Goal: Task Accomplishment & Management: Manage account settings

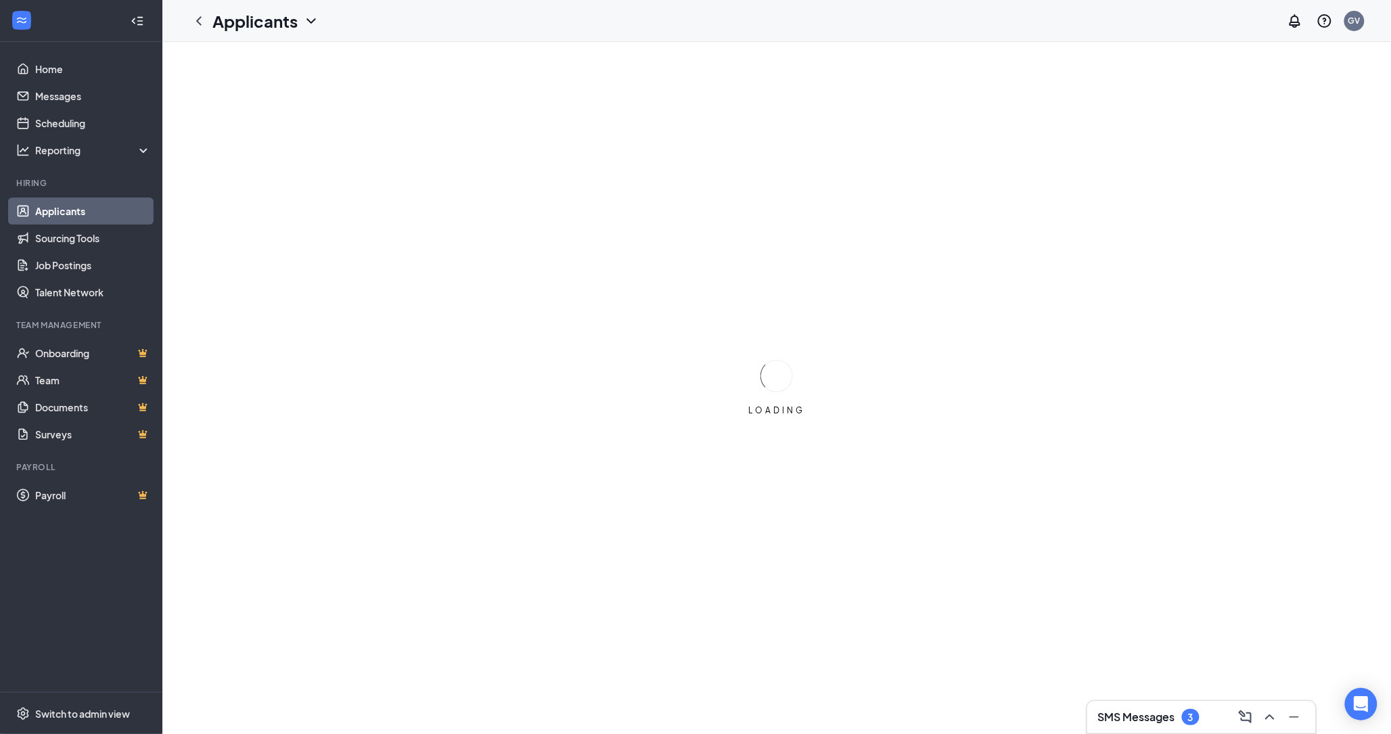
drag, startPoint x: 799, startPoint y: 254, endPoint x: 682, endPoint y: 246, distance: 117.3
click at [682, 246] on div "LOADING" at bounding box center [776, 388] width 1229 height 692
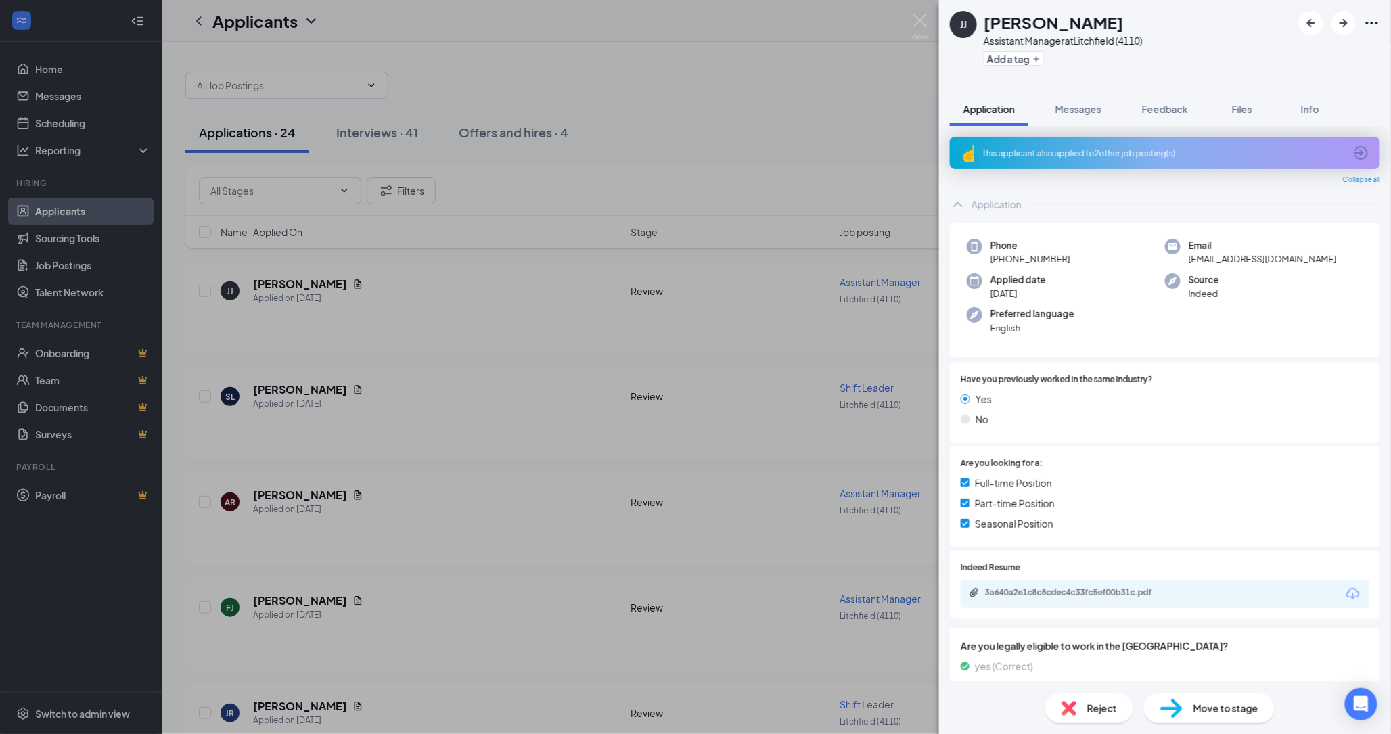
click at [1368, 23] on icon "Ellipses" at bounding box center [1372, 23] width 12 height 3
click at [1113, 711] on span "Reject" at bounding box center [1102, 708] width 30 height 15
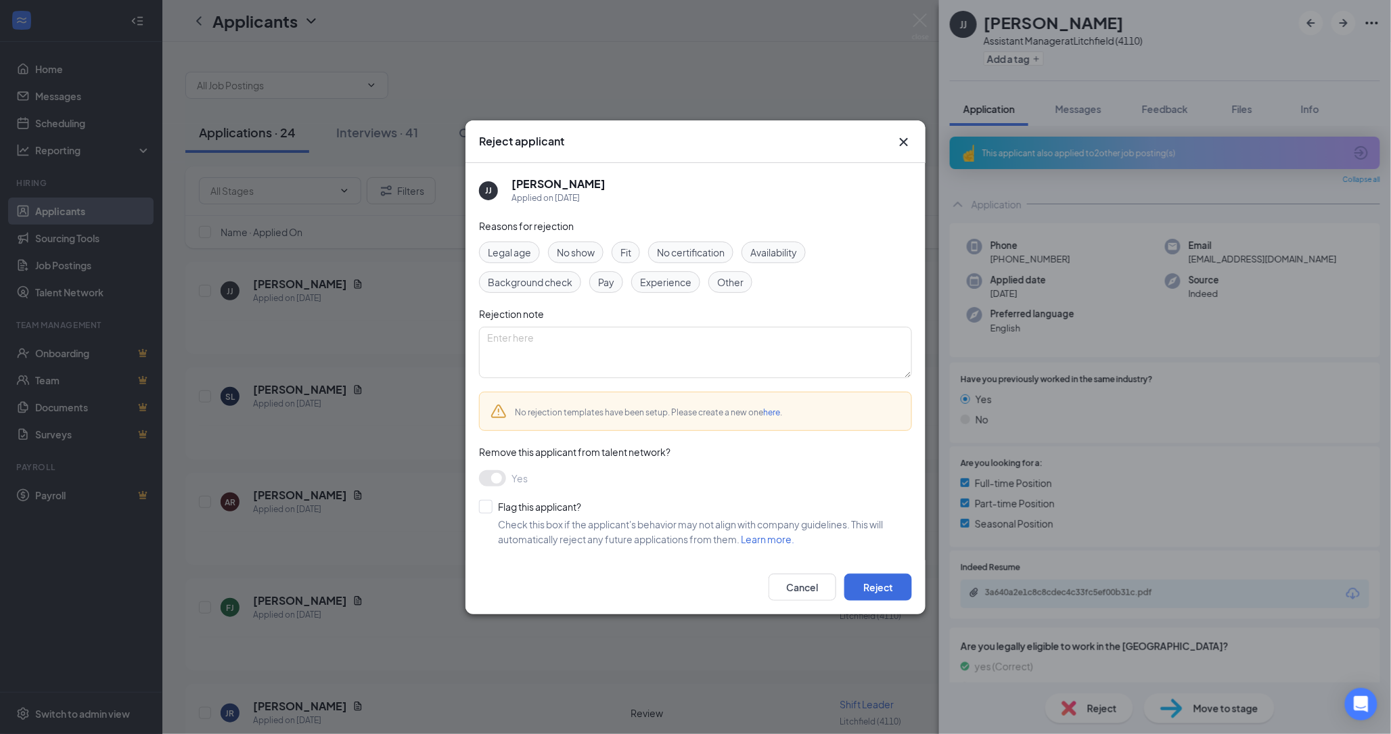
click at [745, 271] on div "Other" at bounding box center [730, 282] width 44 height 22
click at [495, 508] on input "Flag this applicant?" at bounding box center [530, 507] width 102 height 14
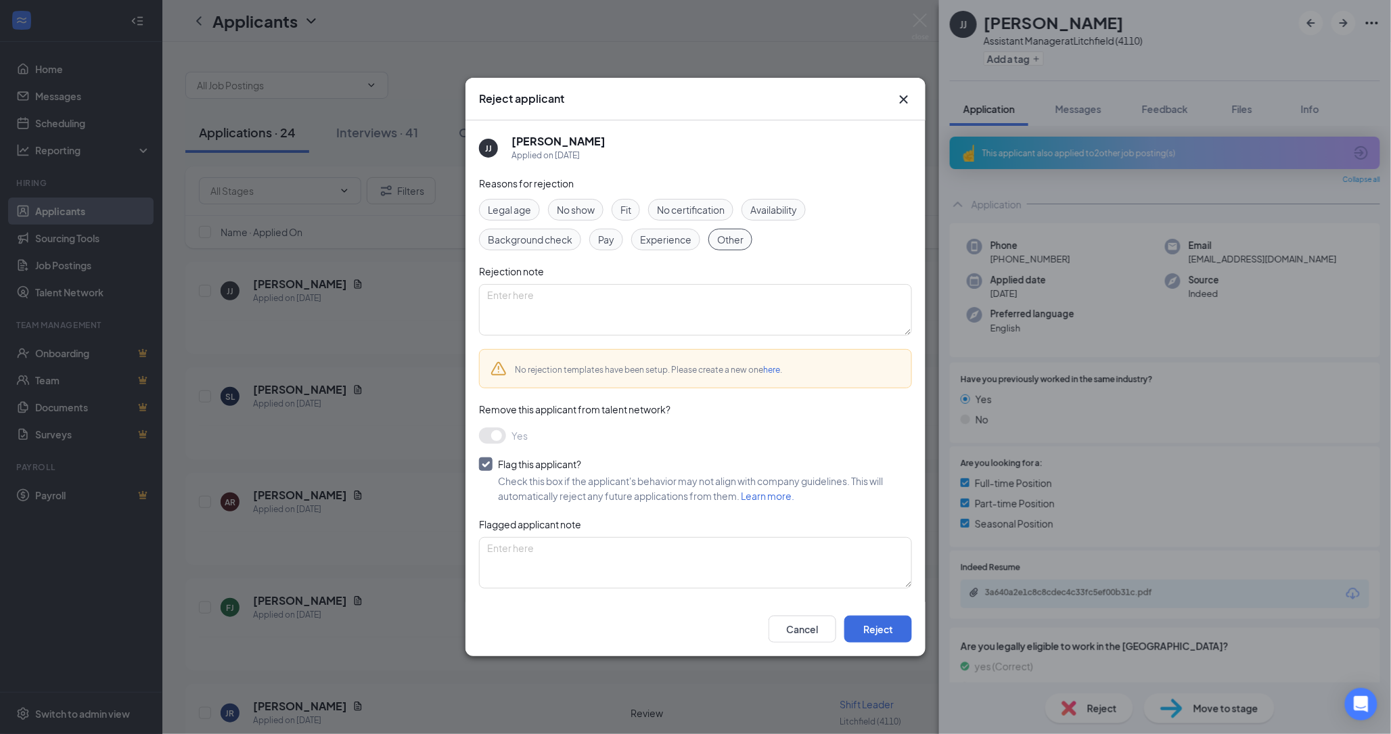
click at [489, 459] on input "Flag this applicant?" at bounding box center [530, 464] width 102 height 14
checkbox input "false"
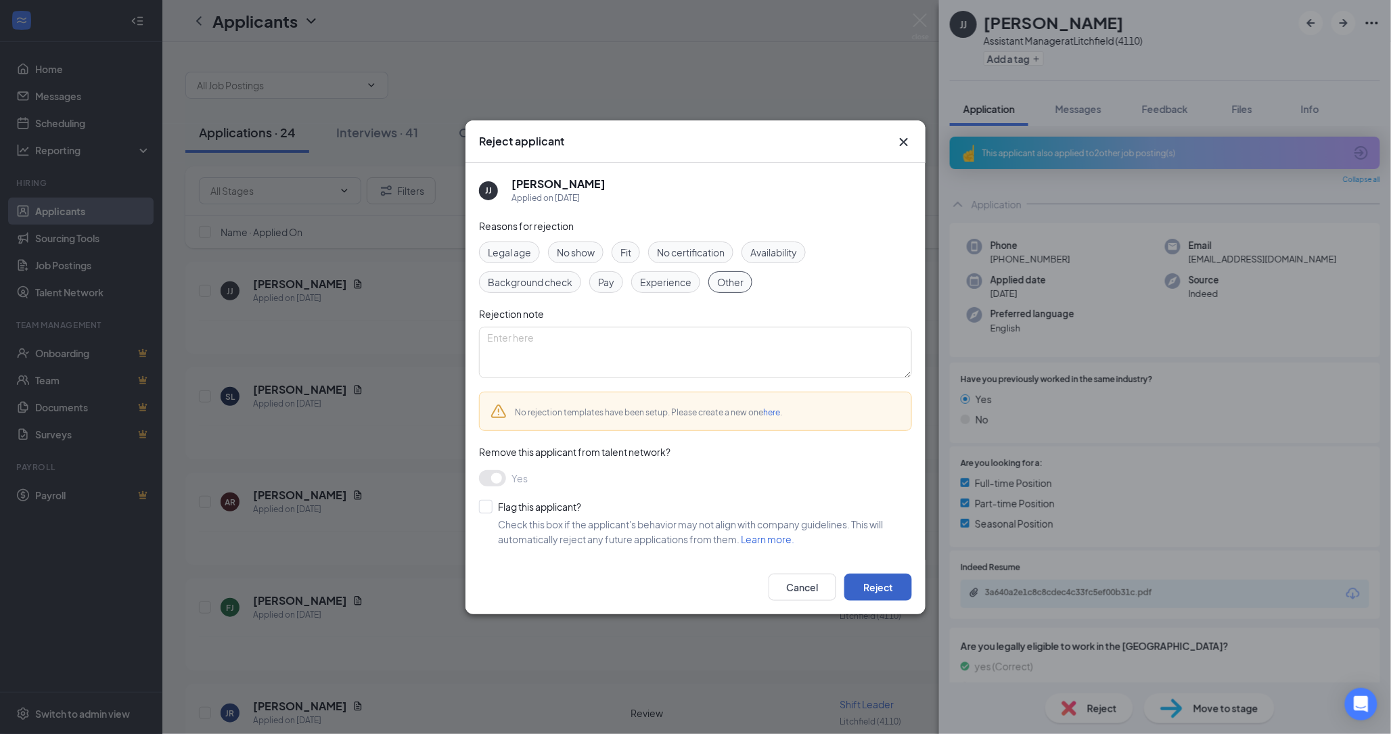
click at [866, 589] on button "Reject" at bounding box center [878, 587] width 68 height 27
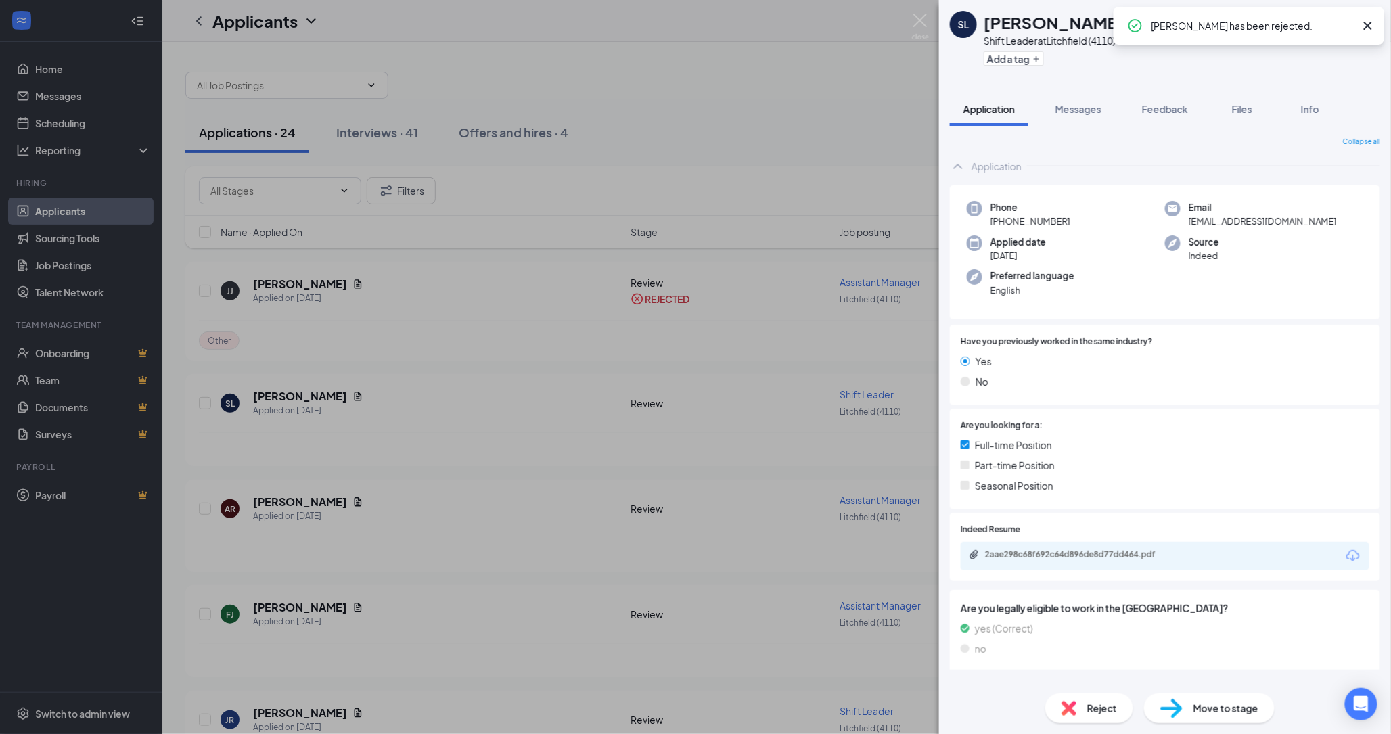
click at [408, 159] on div "SL [PERSON_NAME] Shift Leader at [GEOGRAPHIC_DATA] (4110) Add a tag Application…" at bounding box center [695, 367] width 1391 height 734
click at [643, 53] on div "Applications · 24 Interviews · 41 Offers and hires · 4 Filters Name · Applied O…" at bounding box center [776, 684] width 1229 height 1285
